Goal: Communication & Community: Connect with others

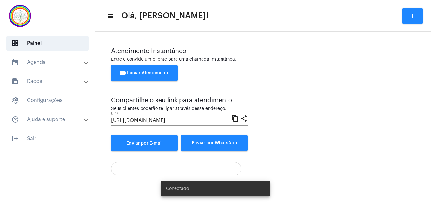
click at [137, 73] on span "videocam Iniciar Atendimento" at bounding box center [144, 73] width 50 height 4
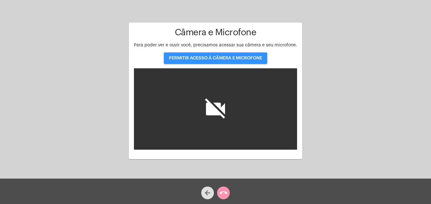
click at [213, 56] on span "PERMITIR ACESSO À CÂMERA E MICROFONE" at bounding box center [215, 58] width 93 height 4
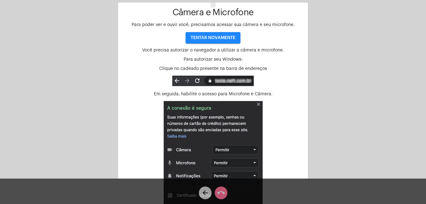
click at [258, 104] on img at bounding box center [213, 165] width 99 height 128
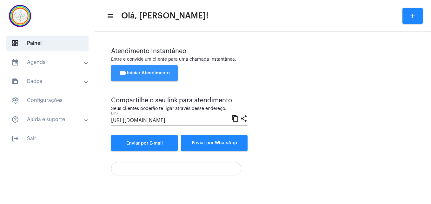
click at [144, 74] on span "videocam Iniciar Atendimento" at bounding box center [144, 73] width 50 height 4
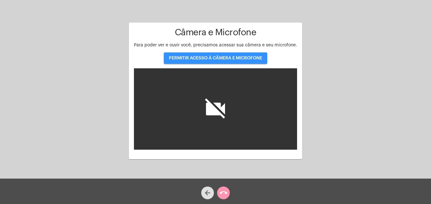
click at [206, 57] on span "PERMITIR ACESSO À CÂMERA E MICROFONE" at bounding box center [215, 58] width 93 height 4
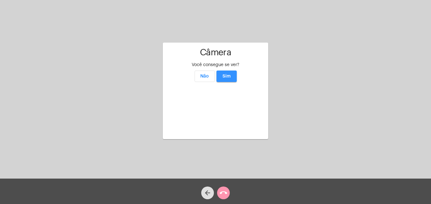
click at [227, 74] on span "Sim" at bounding box center [227, 76] width 8 height 4
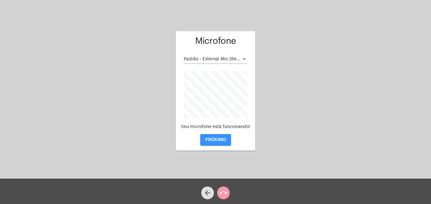
click at [218, 142] on span "PRÓXIMO" at bounding box center [215, 139] width 21 height 4
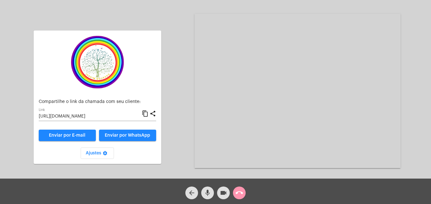
click at [146, 114] on mat-icon "content_copy" at bounding box center [145, 114] width 7 height 8
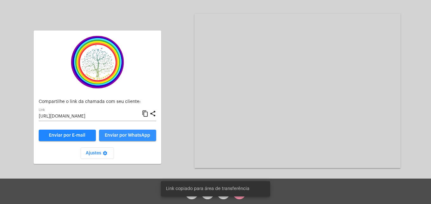
click at [144, 133] on span "Enviar por WhatsApp" at bounding box center [127, 135] width 45 height 4
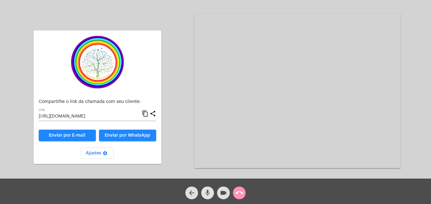
click at [208, 196] on mat-icon "mic" at bounding box center [208, 193] width 8 height 8
click at [206, 191] on mat-icon "mic_off" at bounding box center [208, 193] width 8 height 8
click at [206, 191] on mat-icon "mic" at bounding box center [208, 193] width 8 height 8
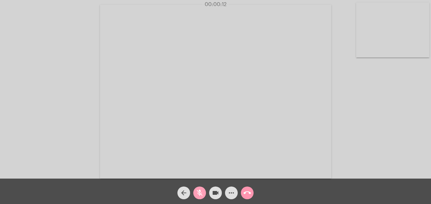
click at [199, 193] on mat-icon "mic_off" at bounding box center [200, 193] width 8 height 8
click at [370, 46] on video at bounding box center [392, 30] width 73 height 55
click at [183, 160] on video at bounding box center [272, 91] width 231 height 174
